Goal: Entertainment & Leisure: Consume media (video, audio)

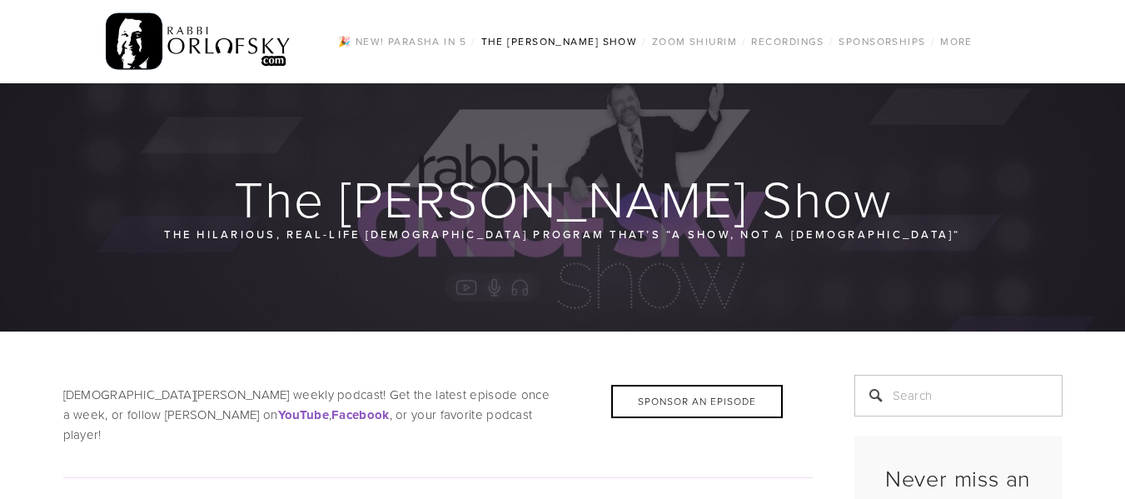
click at [217, 31] on img at bounding box center [199, 41] width 186 height 65
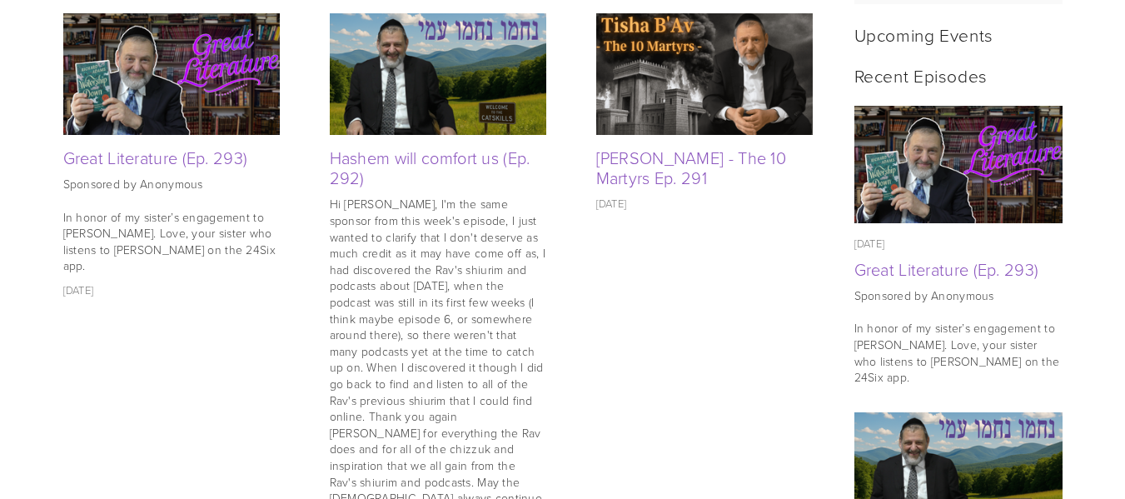
scroll to position [750, 0]
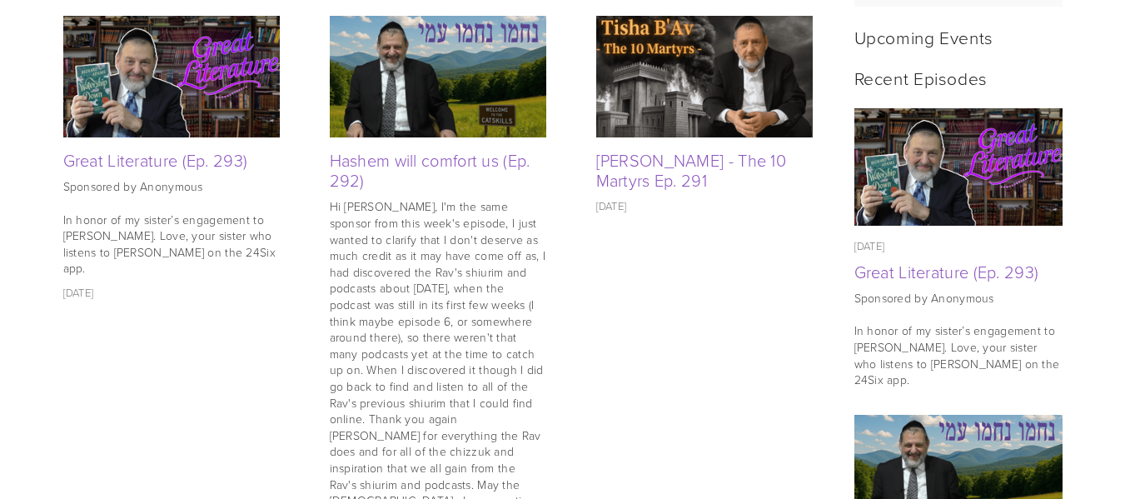
click at [917, 158] on img at bounding box center [958, 166] width 209 height 117
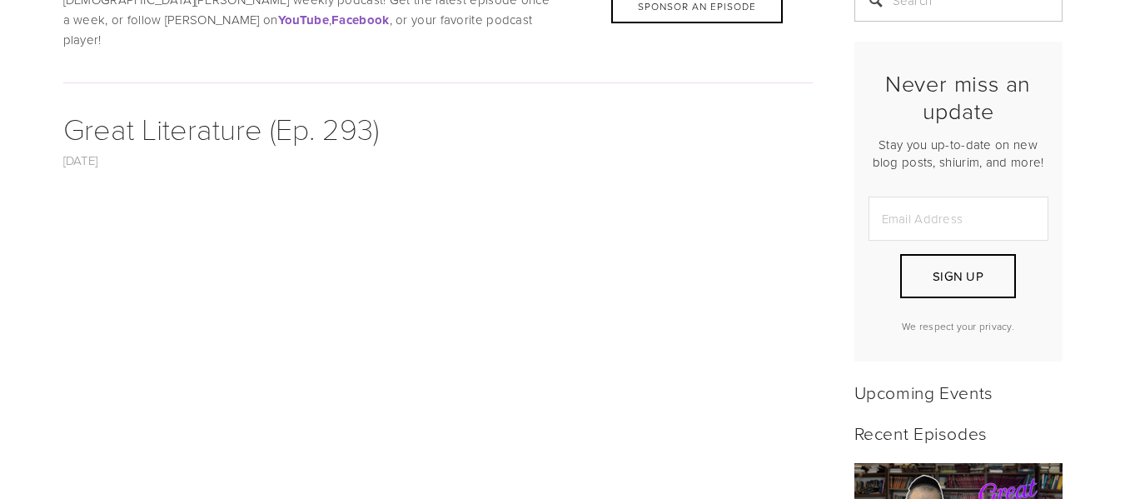
scroll to position [411, 0]
